Goal: Task Accomplishment & Management: Manage account settings

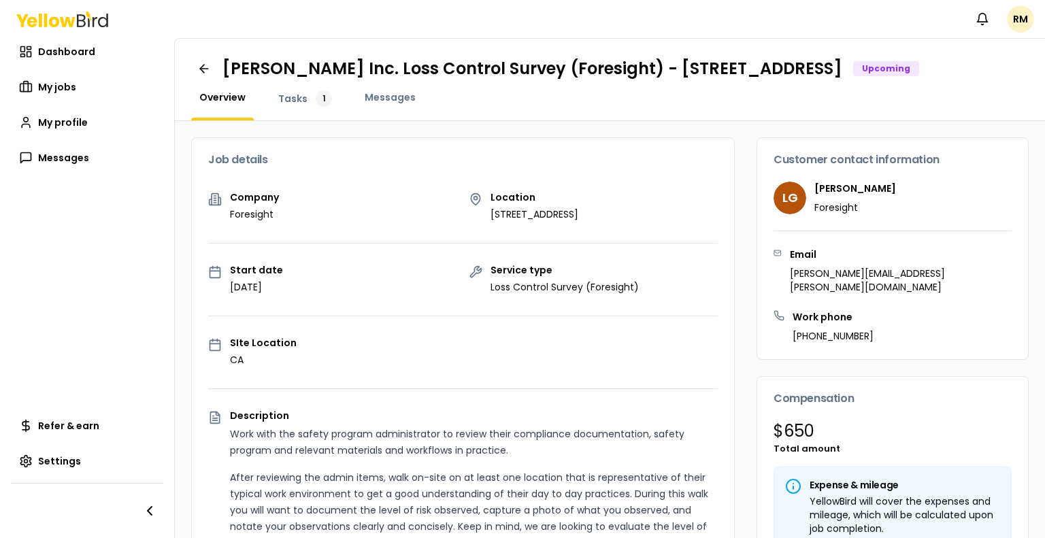
click at [572, 157] on div "Job details" at bounding box center [463, 160] width 542 height 44
click at [369, 104] on span "Messages" at bounding box center [390, 98] width 51 height 14
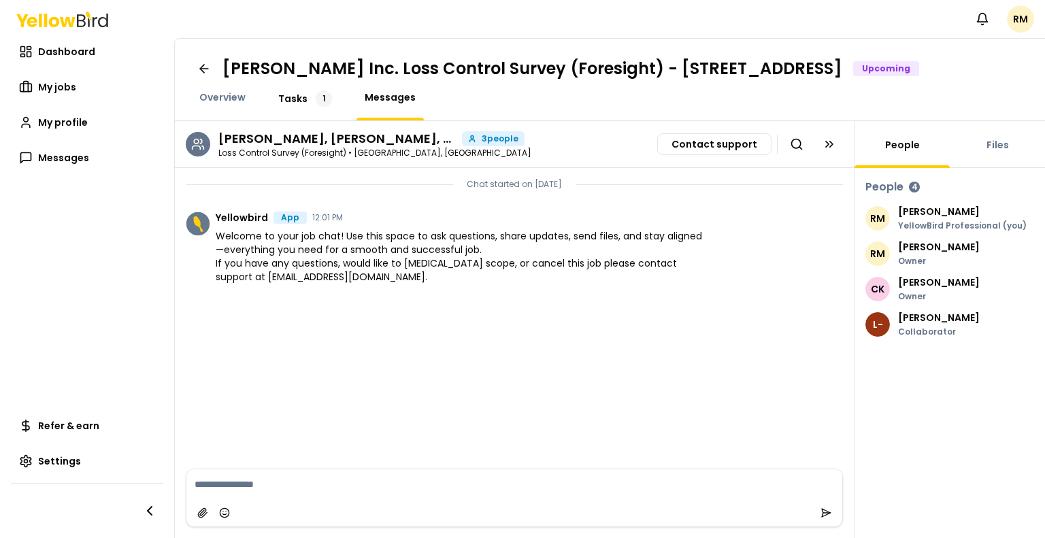
click at [297, 105] on span "Tasks" at bounding box center [292, 99] width 29 height 14
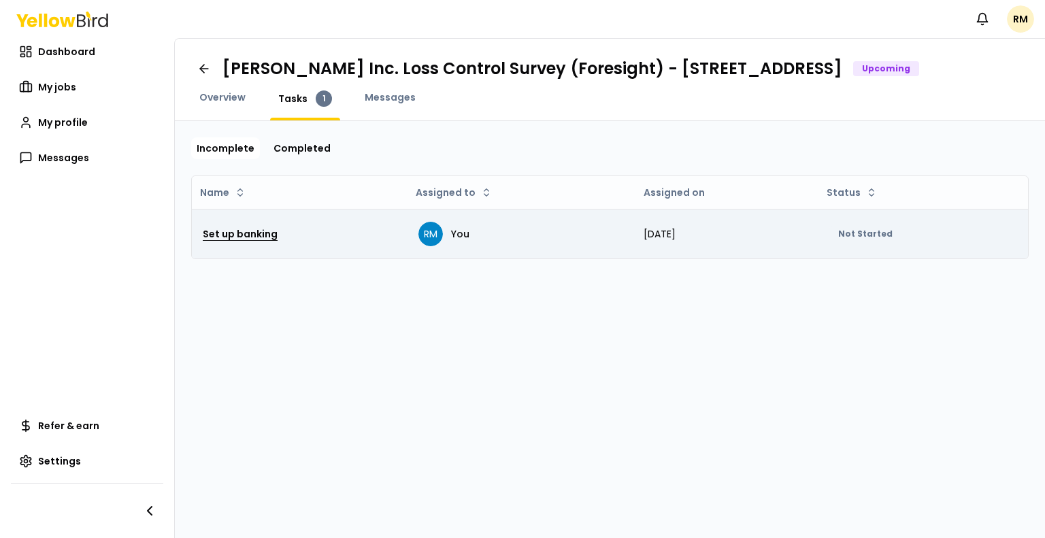
click at [238, 246] on h3 "Set up banking" at bounding box center [240, 234] width 75 height 25
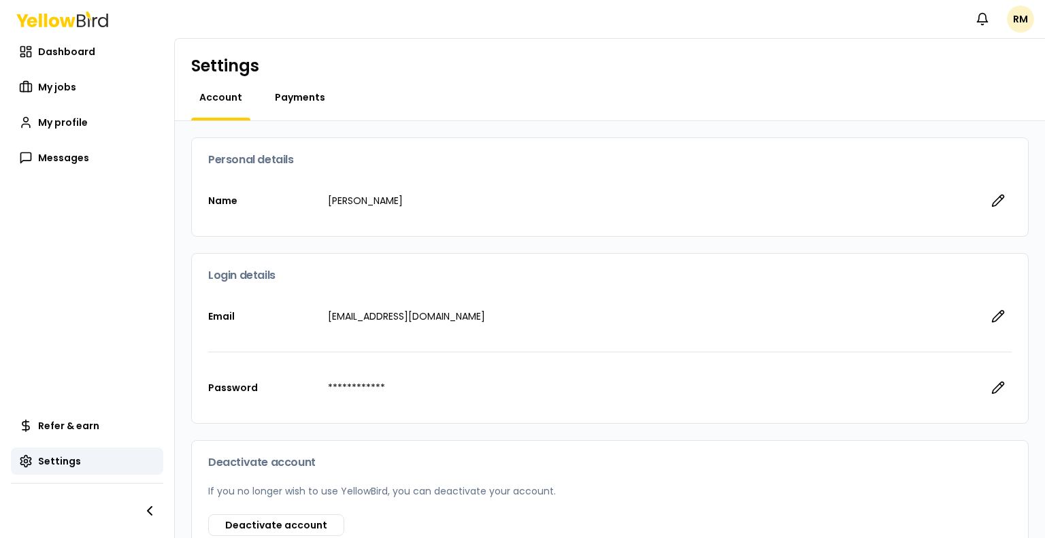
click at [299, 100] on span "Payments" at bounding box center [300, 98] width 50 height 14
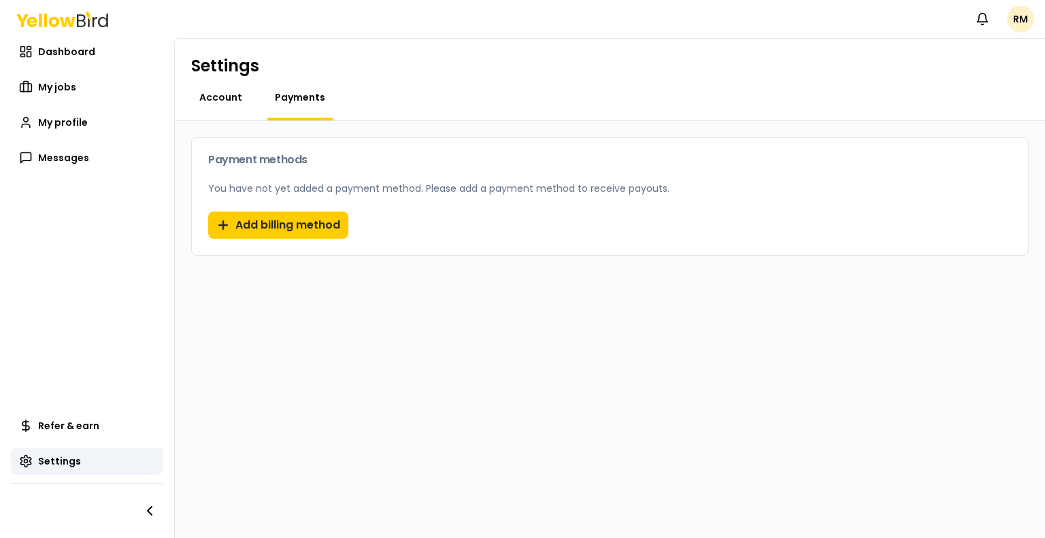
click at [220, 100] on span "Account" at bounding box center [220, 98] width 43 height 14
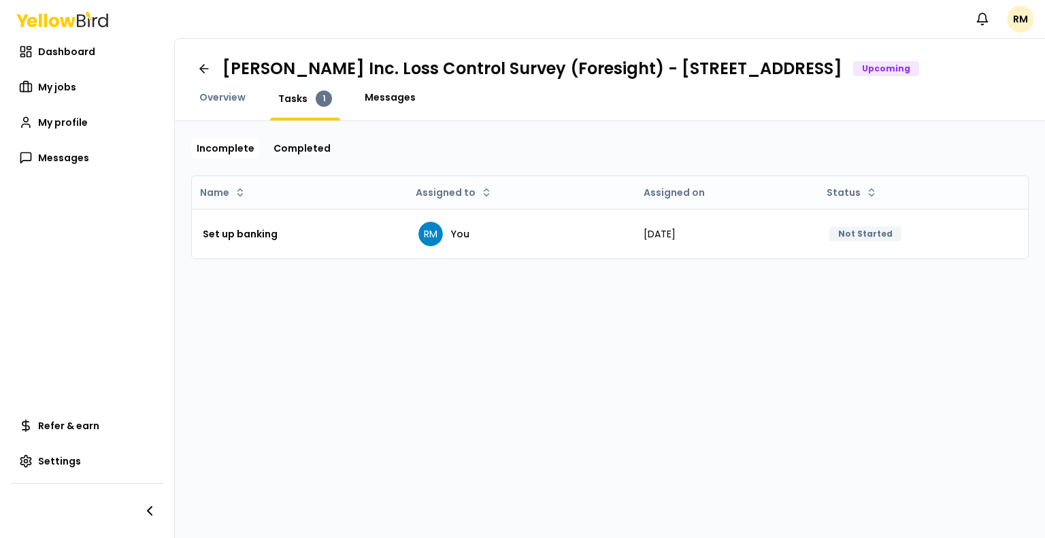
click at [371, 104] on span "Messages" at bounding box center [390, 98] width 51 height 14
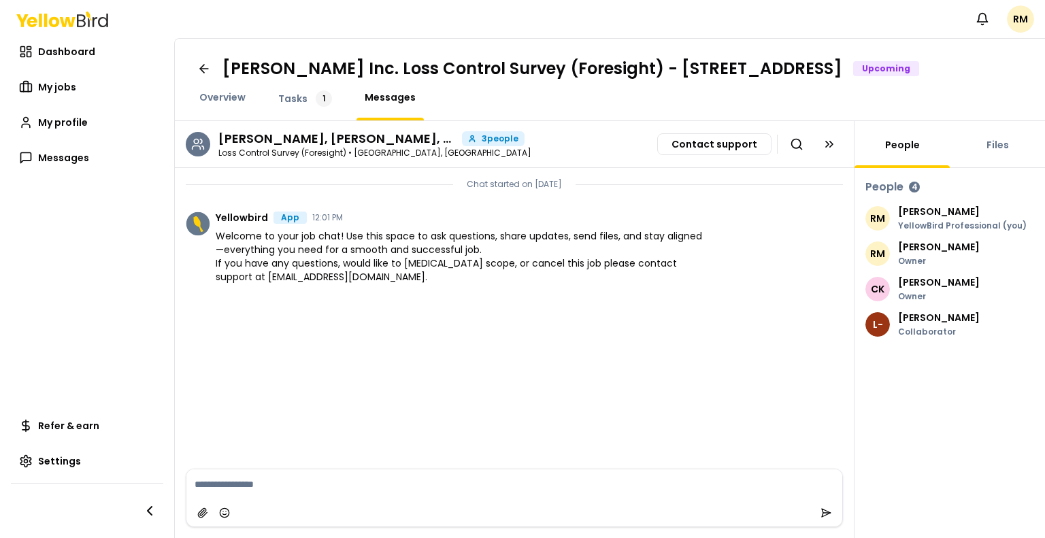
click at [284, 486] on textarea at bounding box center [514, 485] width 656 height 30
click at [292, 145] on h3 "[PERSON_NAME], [PERSON_NAME], [PERSON_NAME]" at bounding box center [337, 139] width 238 height 12
click at [221, 104] on span "Overview" at bounding box center [222, 98] width 46 height 14
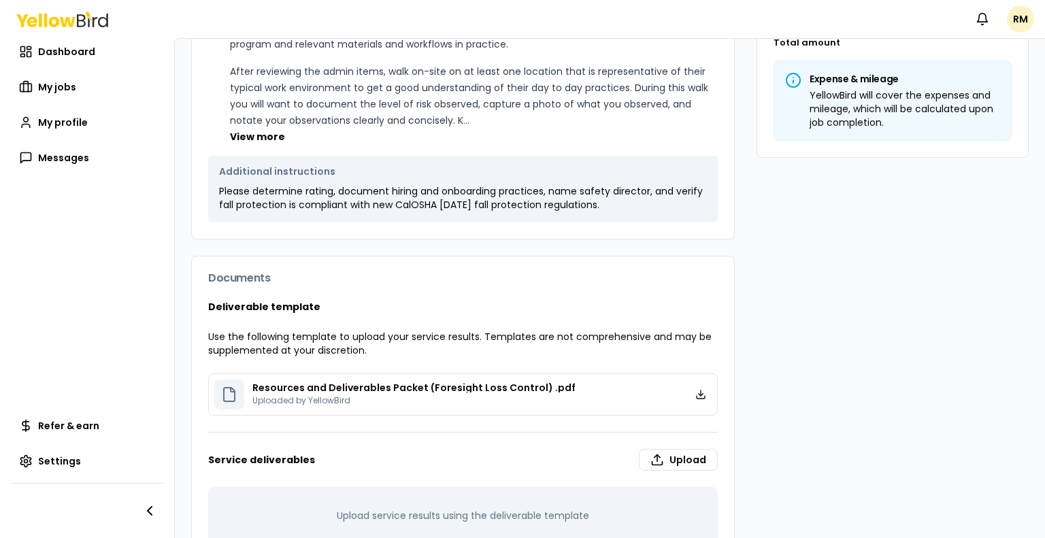
scroll to position [460, 0]
